Goal: Information Seeking & Learning: Learn about a topic

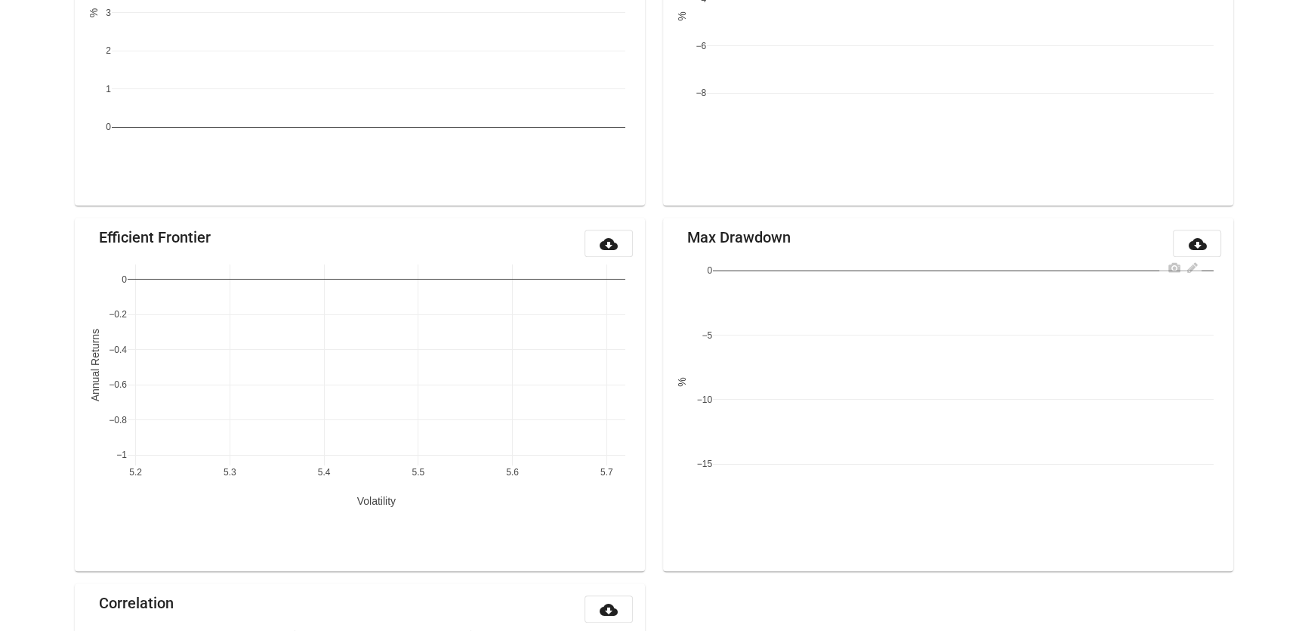
scroll to position [1586, 0]
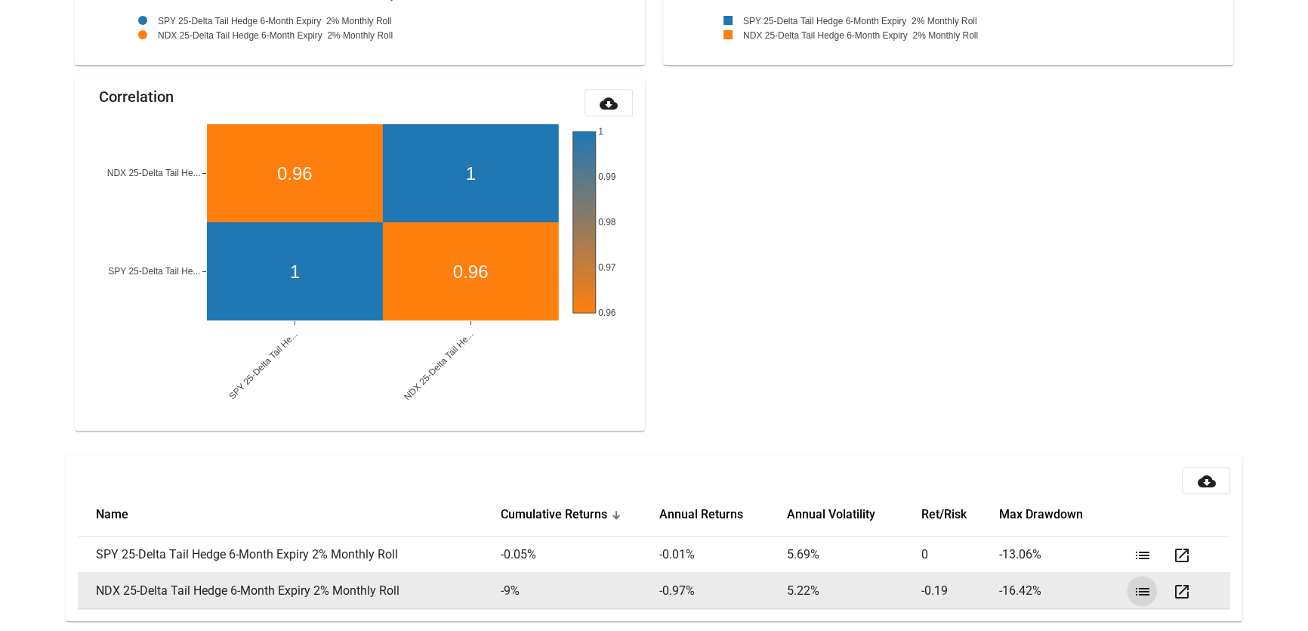
click at [1139, 582] on mat-icon "list" at bounding box center [1142, 591] width 18 height 18
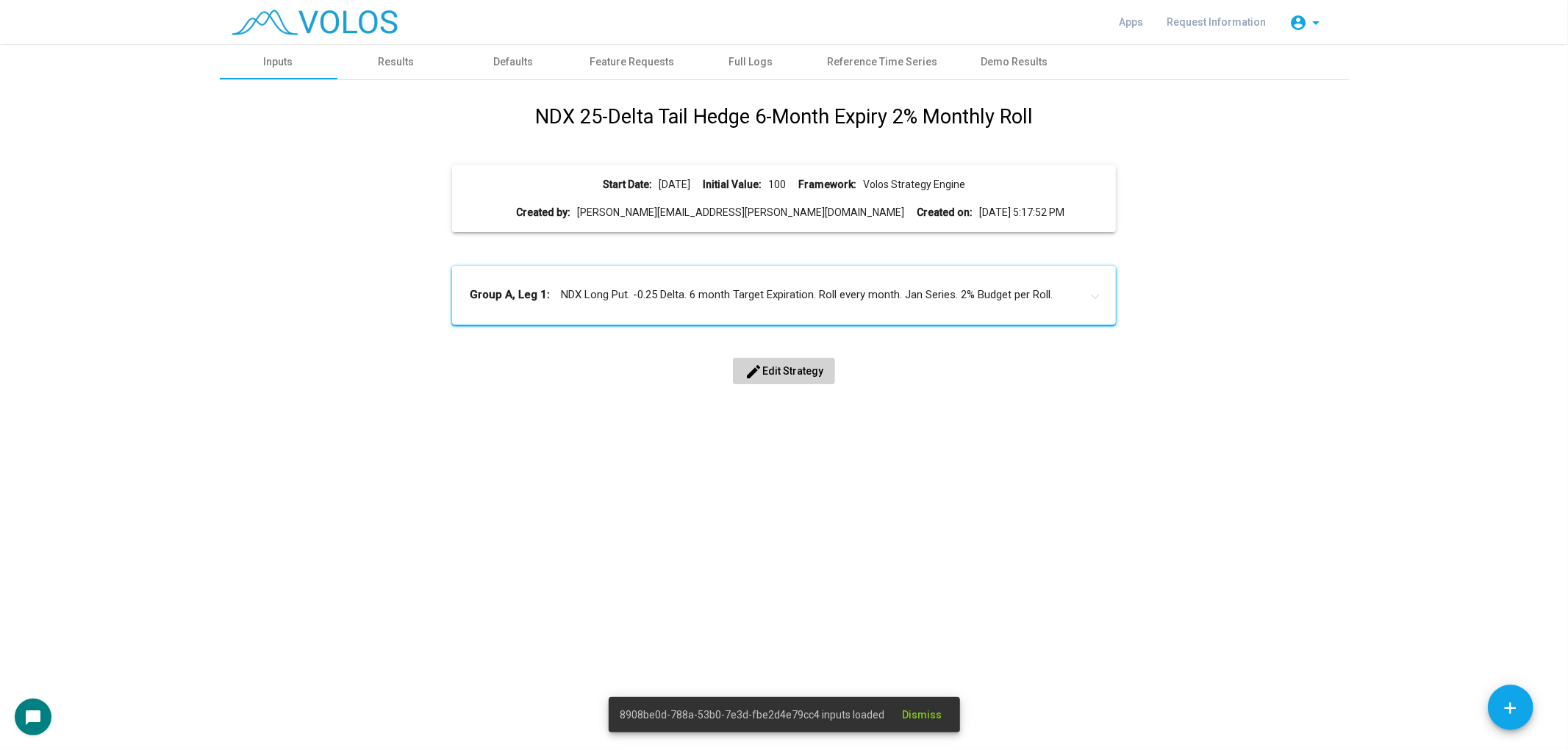
click at [633, 124] on h1 "NDX 25-Delta Tail Hedge 6-Month Expiry 2% Monthly Roll" at bounding box center [784, 117] width 497 height 30
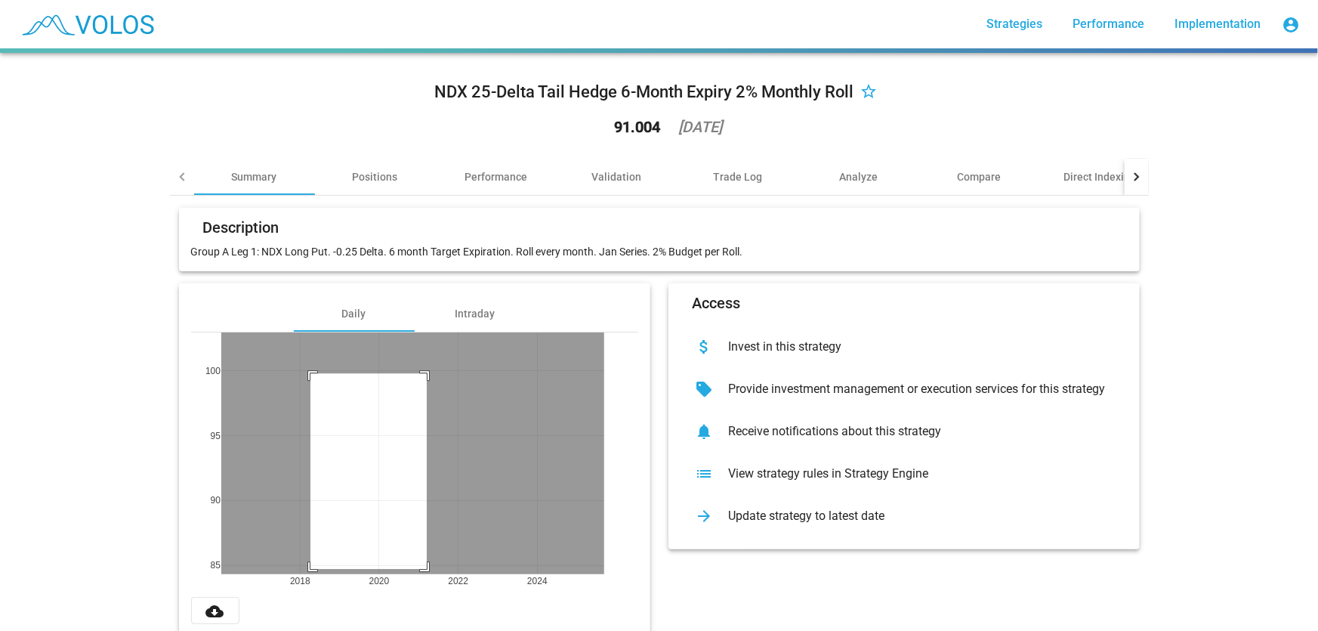
drag, startPoint x: 421, startPoint y: 373, endPoint x: 305, endPoint y: 569, distance: 227.5
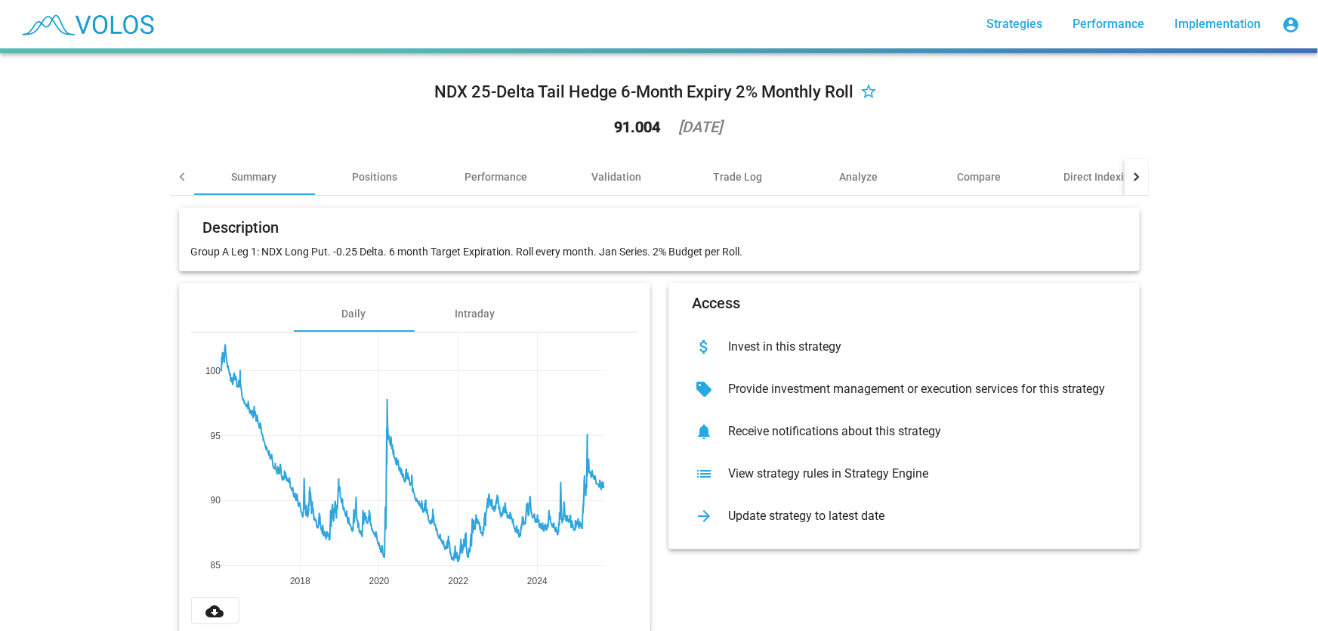
drag, startPoint x: 724, startPoint y: 259, endPoint x: 257, endPoint y: 253, distance: 467.4
click at [257, 253] on mat-card "Description Group A Leg 1: NDX Long Put. -0.25 Delta. 6 month Target Expiration…" at bounding box center [659, 239] width 960 height 63
copy p "NDX Long Put. -0.25 Delta. 6 month Target Expiration. Roll every month. Jan Ser…"
click at [370, 249] on p "Group A Leg 1: NDX Long Put. -0.25 Delta. 6 month Target Expiration. Roll every…" at bounding box center [659, 251] width 936 height 15
click at [887, 181] on div "Analyze" at bounding box center [858, 177] width 121 height 36
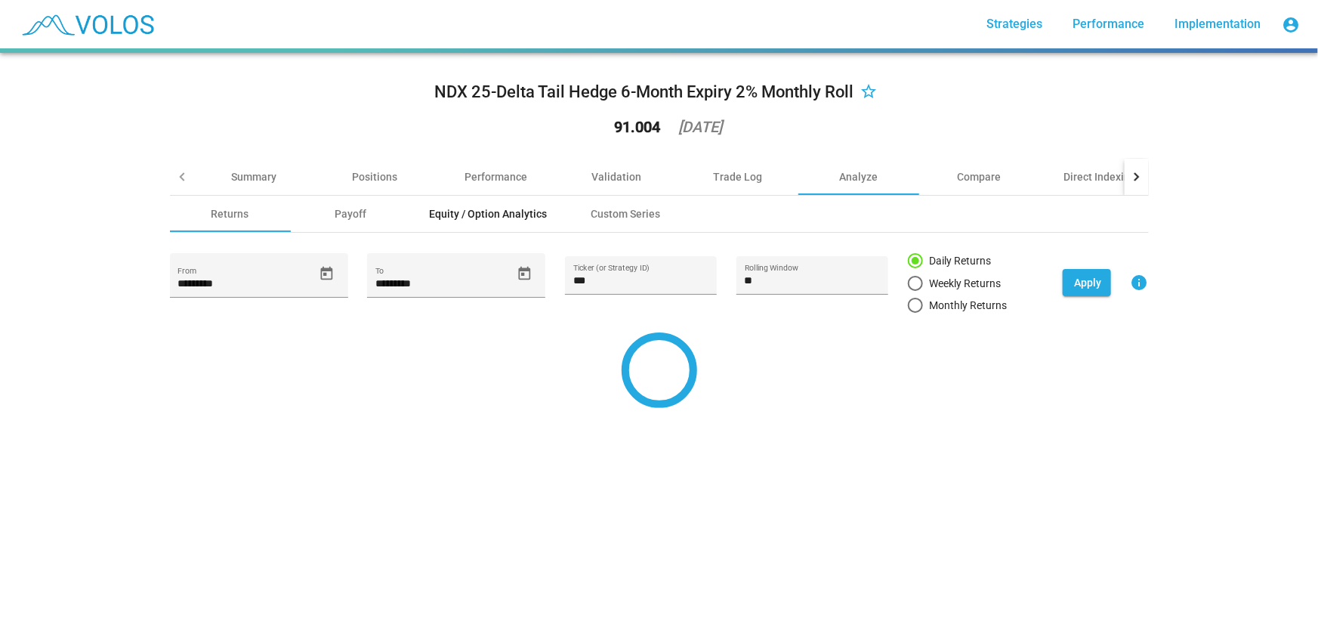
click at [515, 208] on div "Equity / Option Analytics" at bounding box center [489, 213] width 118 height 15
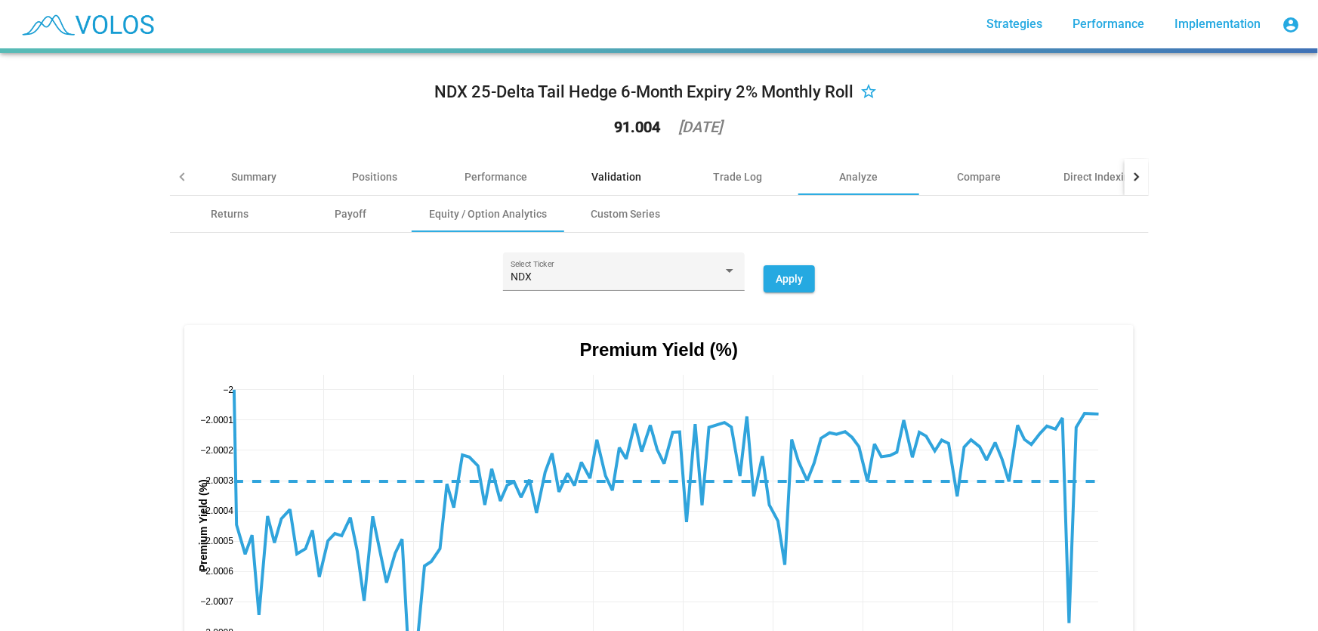
click at [609, 186] on div "Validation" at bounding box center [617, 177] width 121 height 36
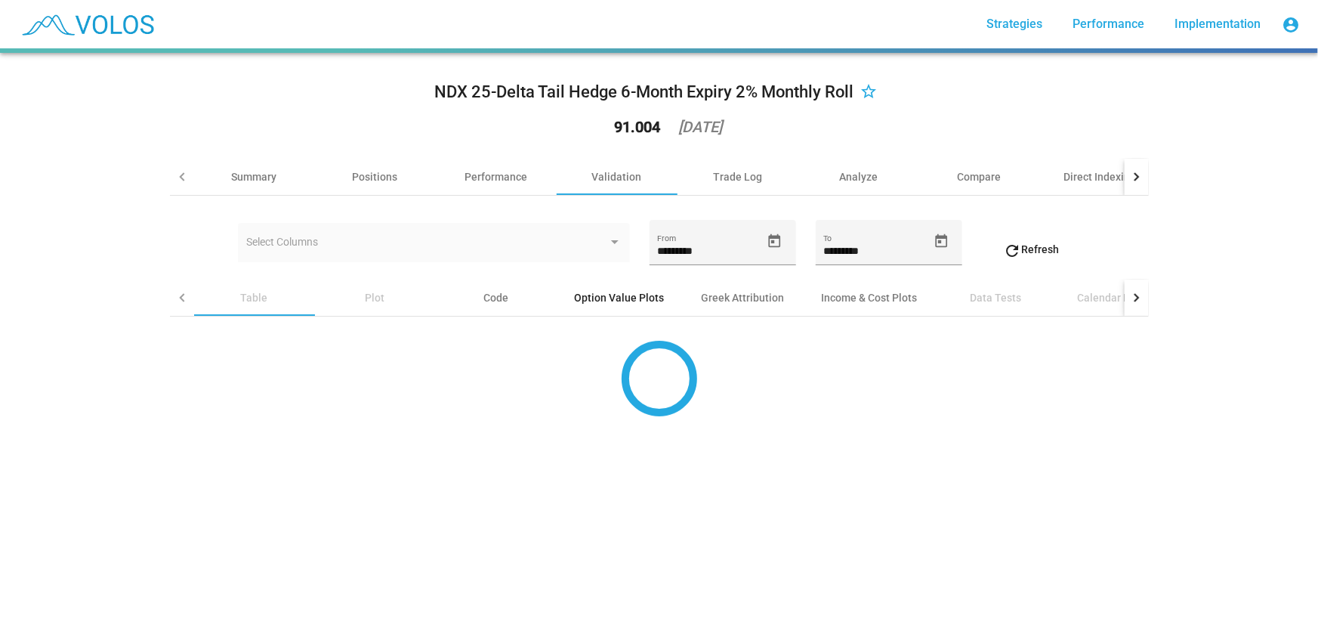
click at [602, 297] on div "Option Value Plots" at bounding box center [620, 297] width 90 height 15
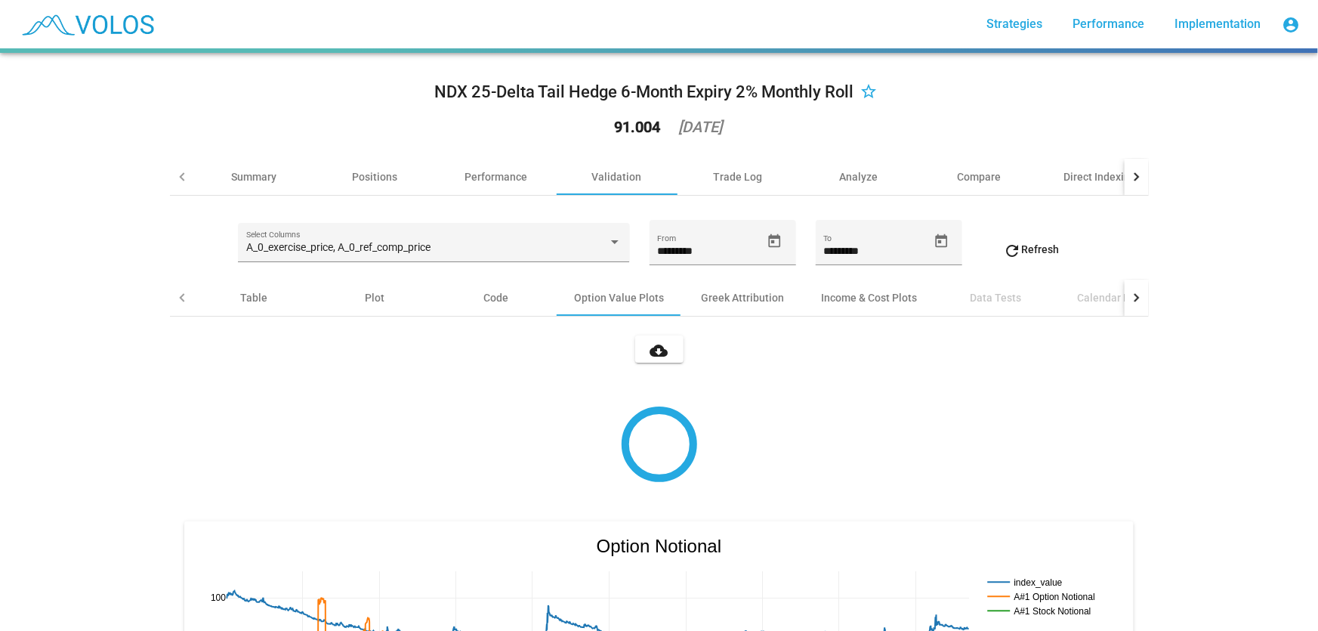
click at [76, 382] on div "NDX 25-Delta Tail Hedge 6-Month Expiry 2% Monthly Roll star_border 91.004 2025-…" at bounding box center [659, 342] width 1318 height 578
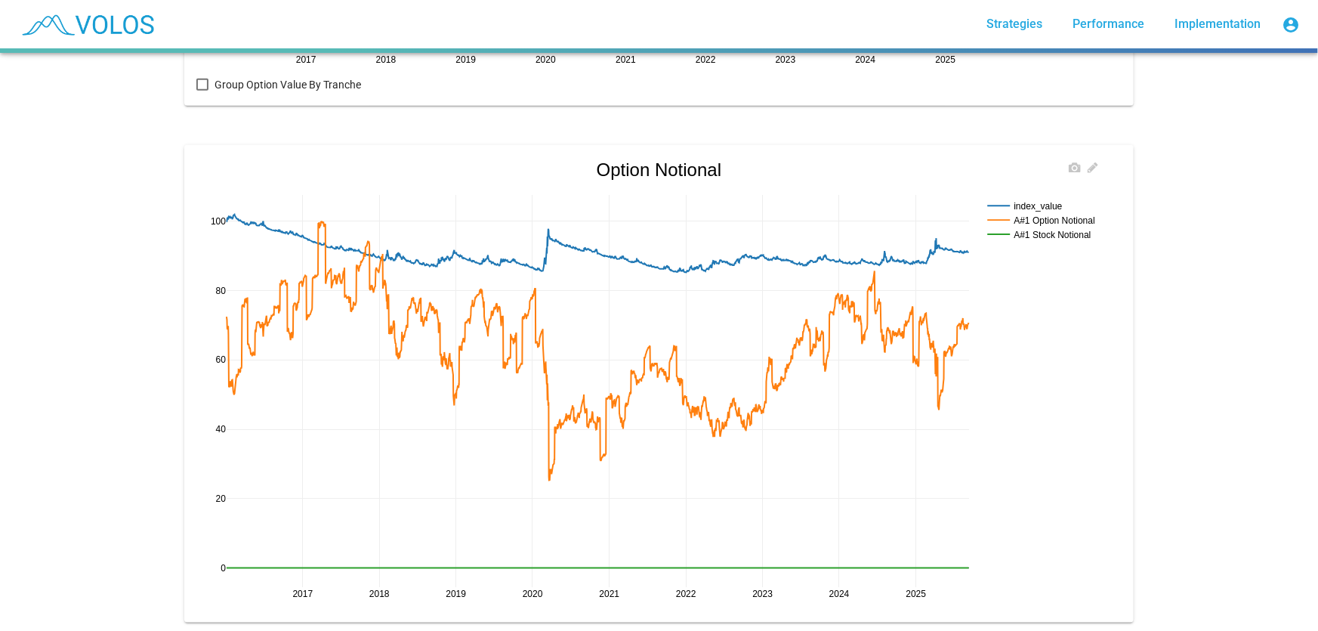
scroll to position [860, 0]
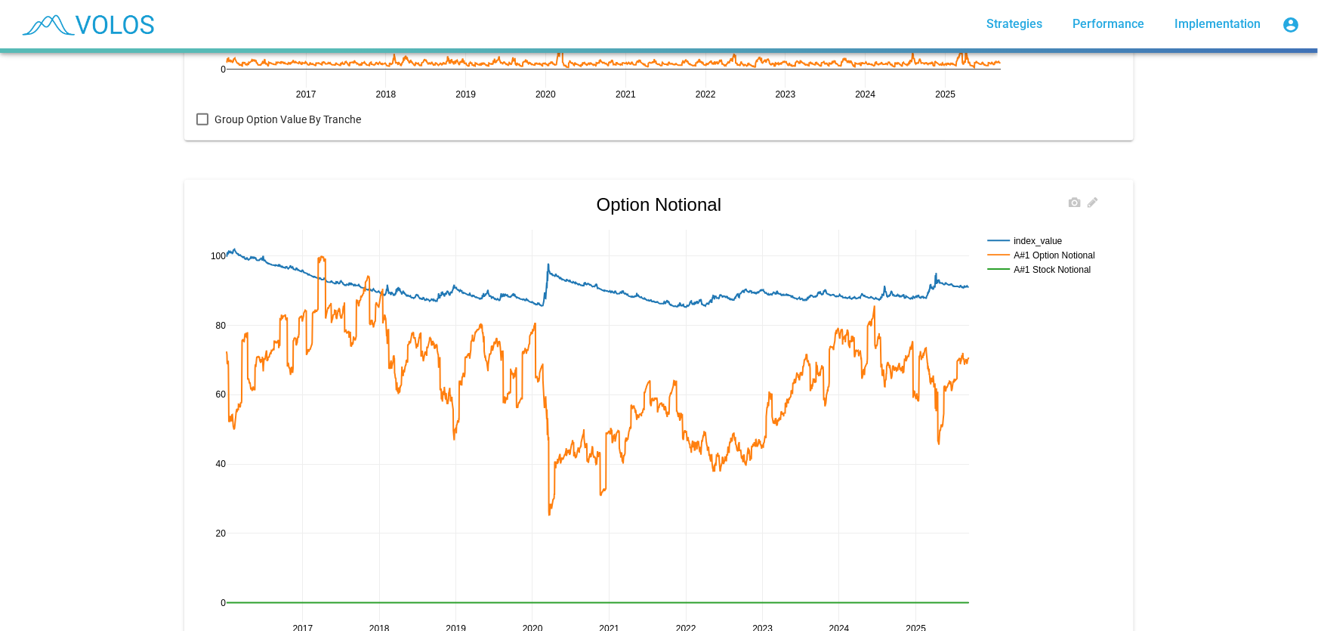
click at [1072, 268] on rect at bounding box center [1046, 269] width 124 height 14
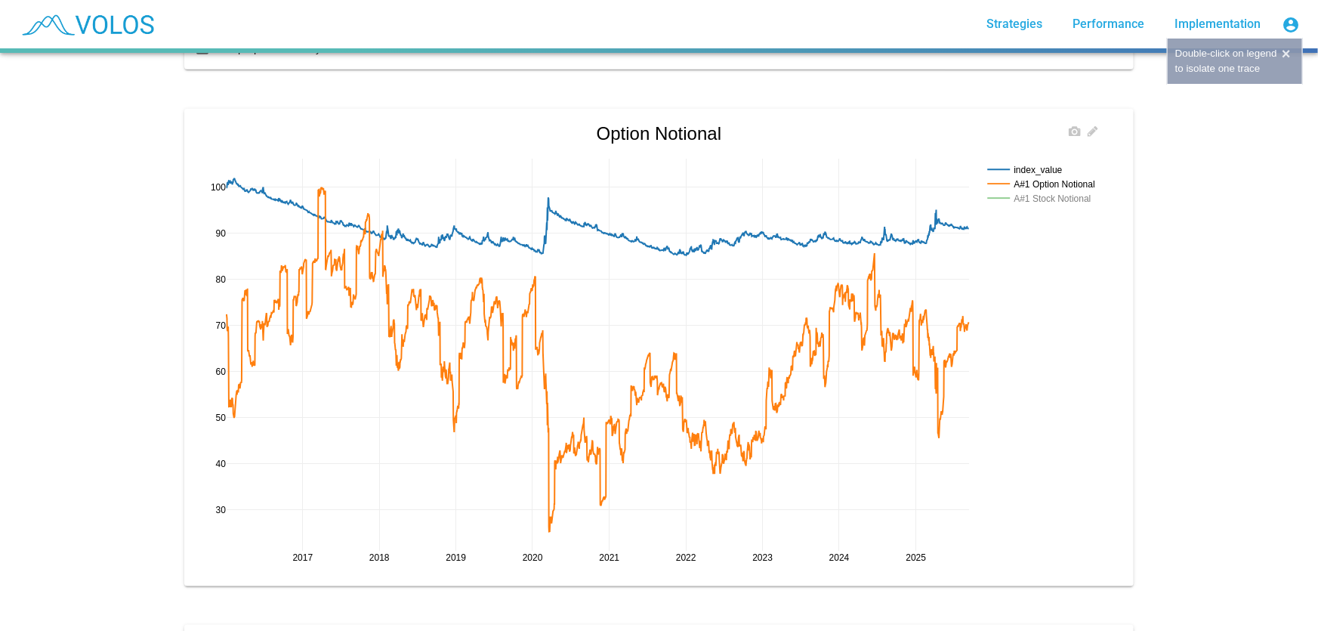
scroll to position [932, 0]
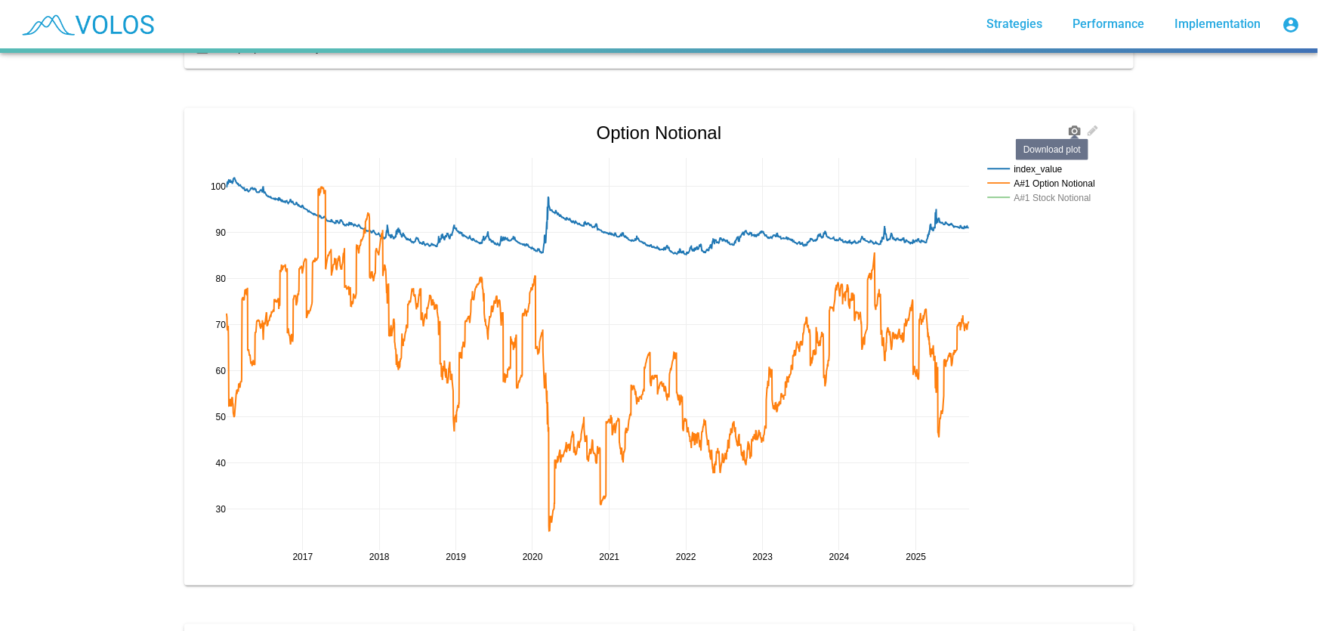
click at [1071, 128] on icon at bounding box center [1074, 131] width 12 height 10
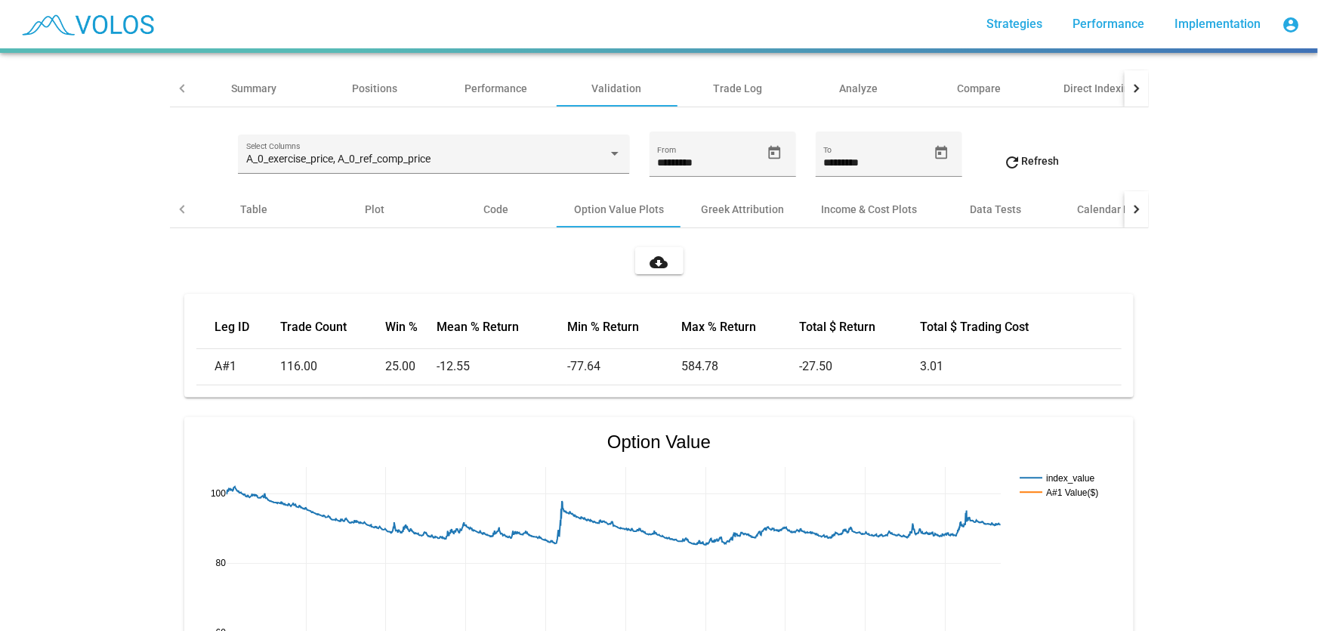
scroll to position [0, 0]
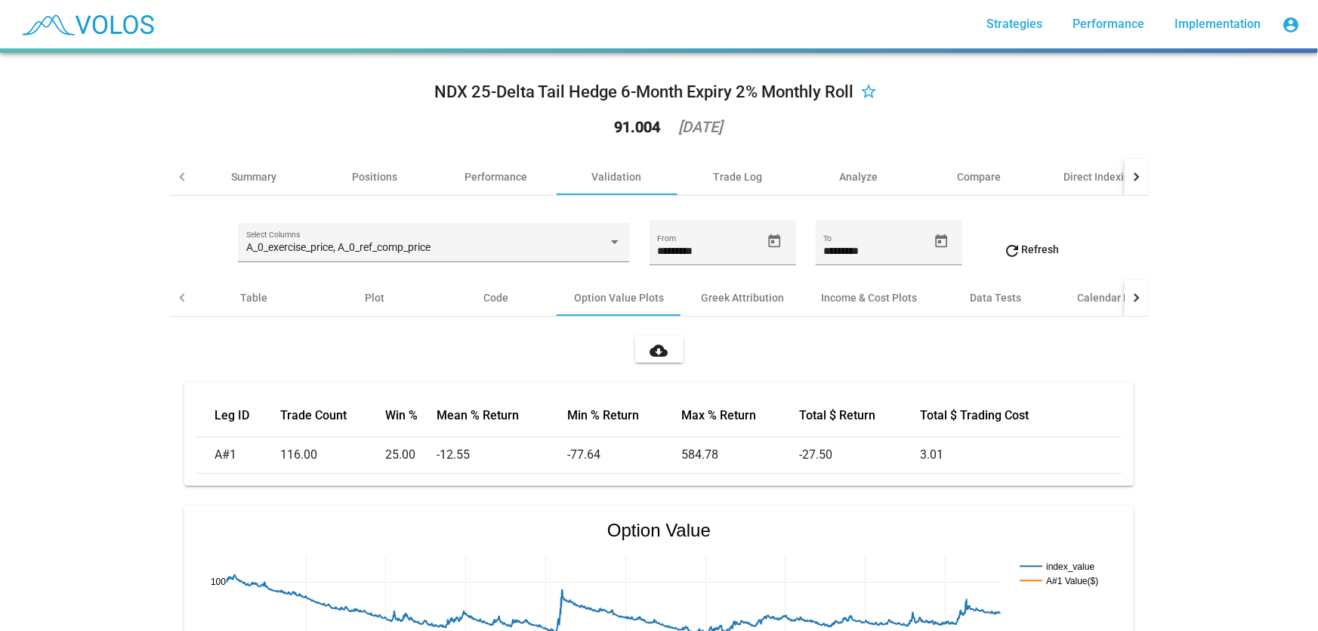
drag, startPoint x: 964, startPoint y: 125, endPoint x: 204, endPoint y: 422, distance: 815.8
click at [204, 422] on table "Leg ID Trade Count Win % Mean % Return Min % Return Max % Return Total $ Return…" at bounding box center [658, 433] width 925 height 79
copy table "Leg ID Trade Count Win % Mean % Return Min % Return Max % Return Total $ Return…"
click at [1230, 340] on div "NDX 25-Delta Tail Hedge 6-Month Expiry 2% Monthly Roll star_border 91.004 2025-…" at bounding box center [659, 342] width 1318 height 578
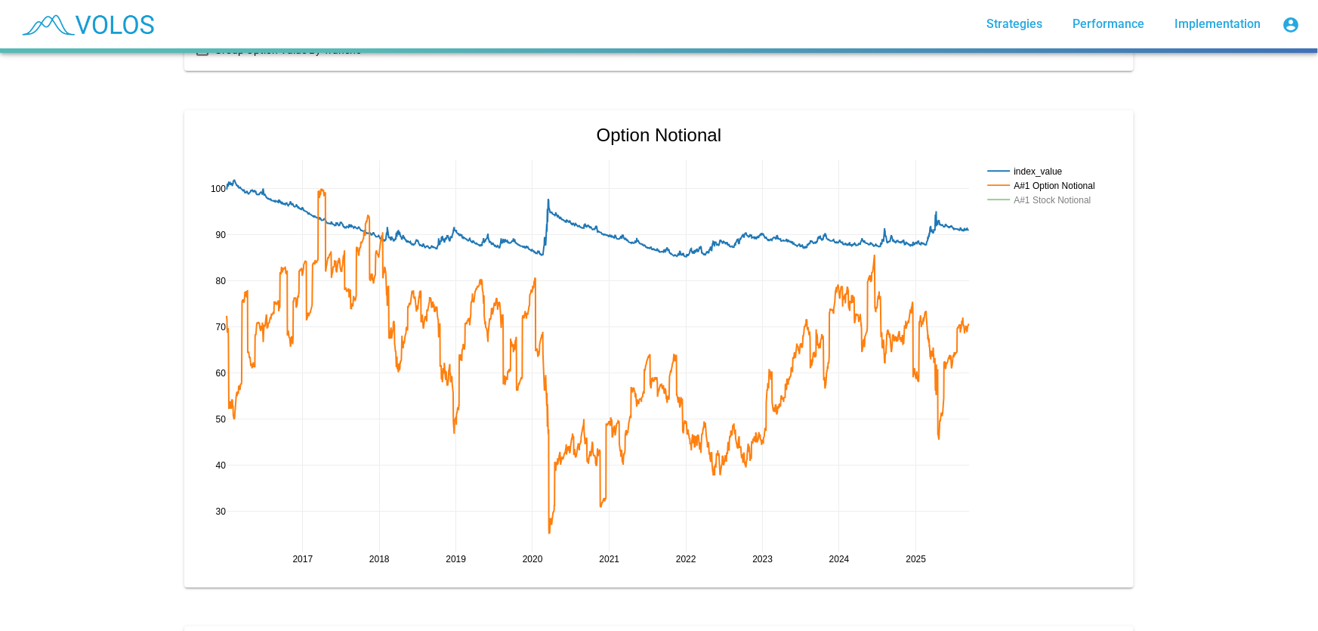
scroll to position [930, 0]
click at [1068, 134] on icon at bounding box center [1074, 133] width 12 height 10
